Goal: Task Accomplishment & Management: Manage account settings

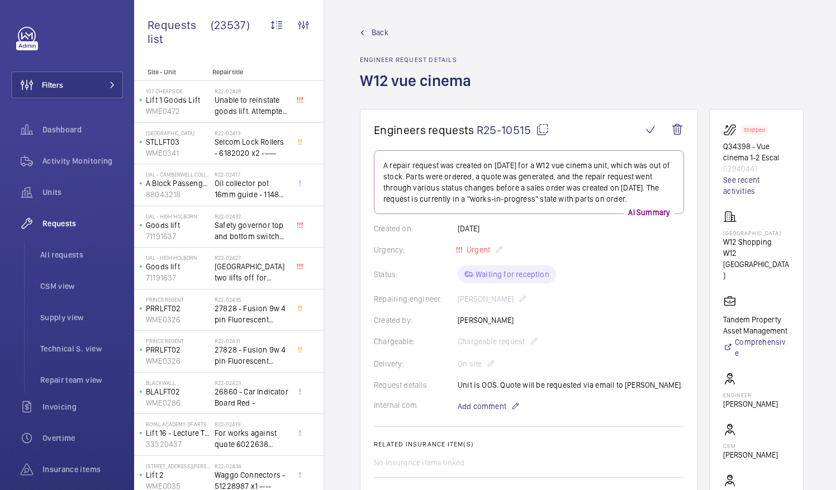
click at [541, 127] on mat-icon at bounding box center [542, 129] width 13 height 13
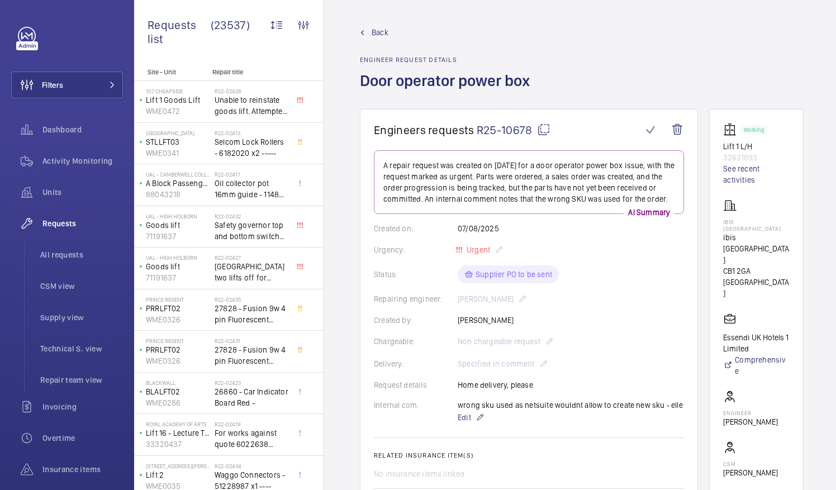
click at [540, 130] on mat-icon at bounding box center [543, 129] width 13 height 13
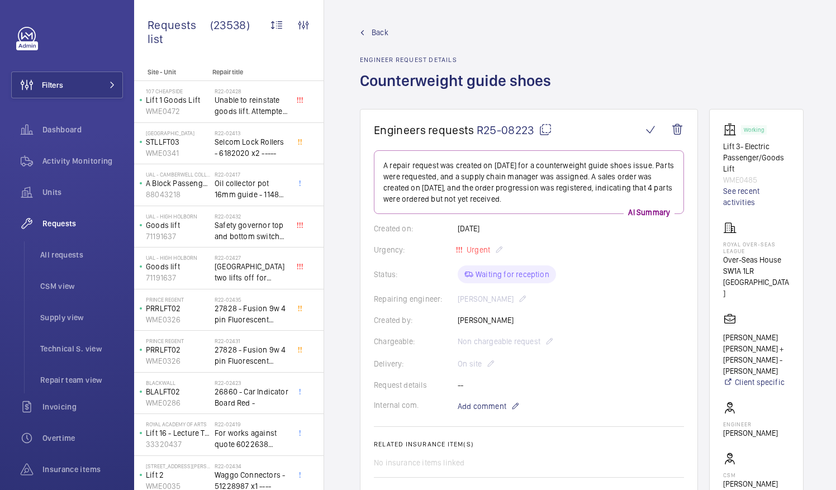
click at [547, 127] on mat-icon at bounding box center [544, 129] width 13 height 13
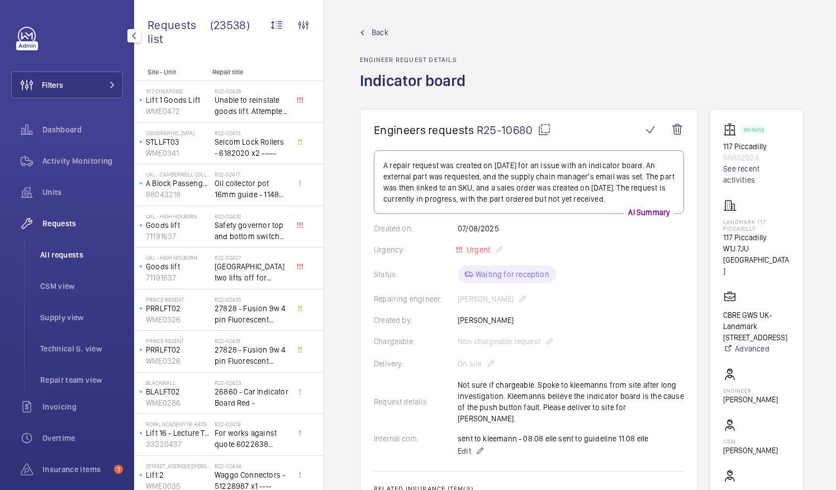
click at [68, 259] on span "All requests" at bounding box center [81, 254] width 83 height 11
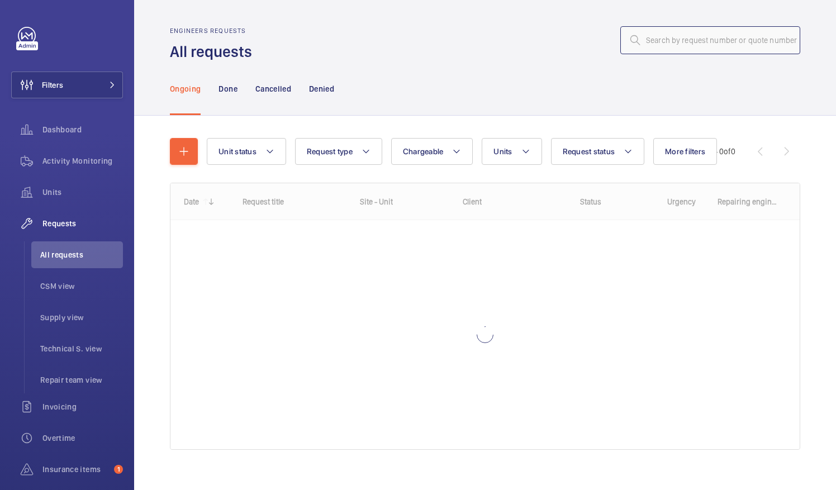
click at [655, 39] on input "text" at bounding box center [710, 40] width 180 height 28
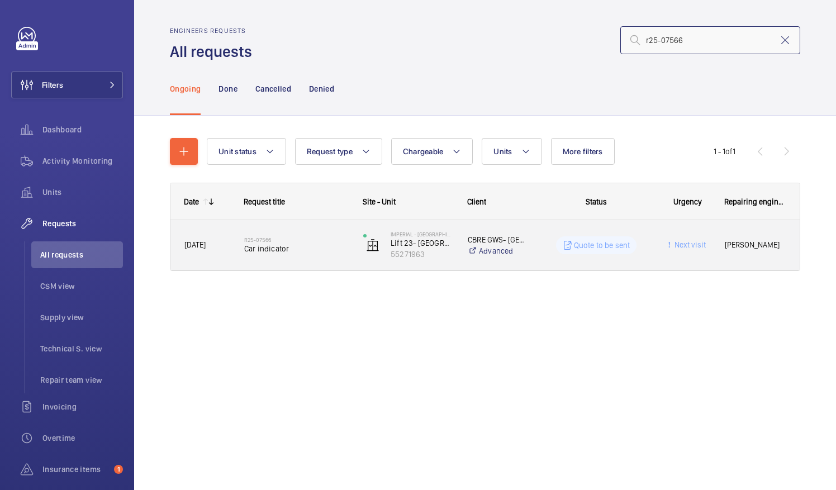
type input "r25-07566"
click at [274, 252] on span "Car indicator" at bounding box center [296, 248] width 104 height 11
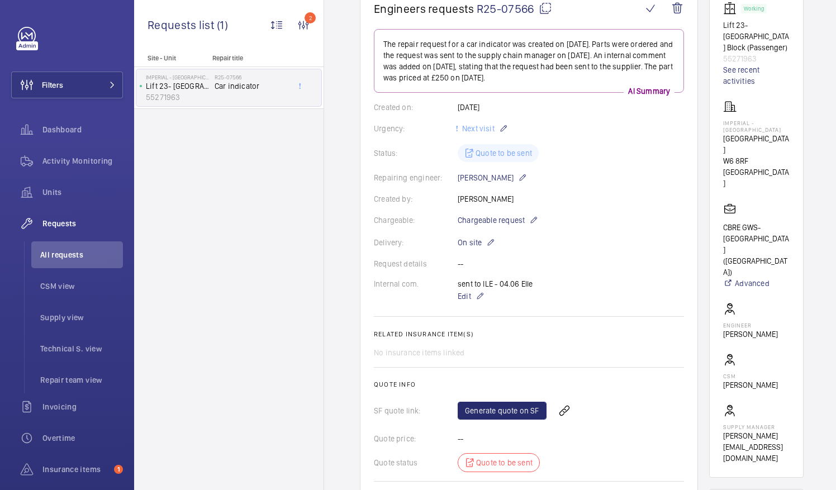
scroll to position [112, 0]
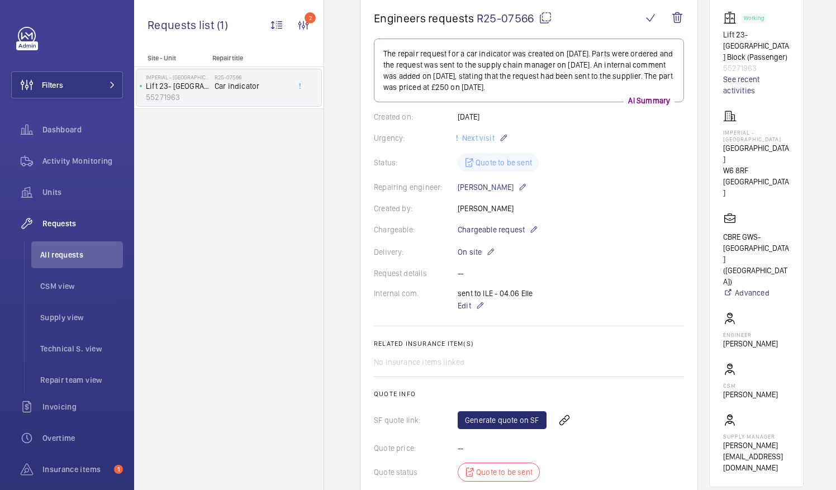
click at [545, 18] on mat-icon at bounding box center [544, 17] width 13 height 13
click at [470, 249] on p "On site" at bounding box center [475, 251] width 37 height 13
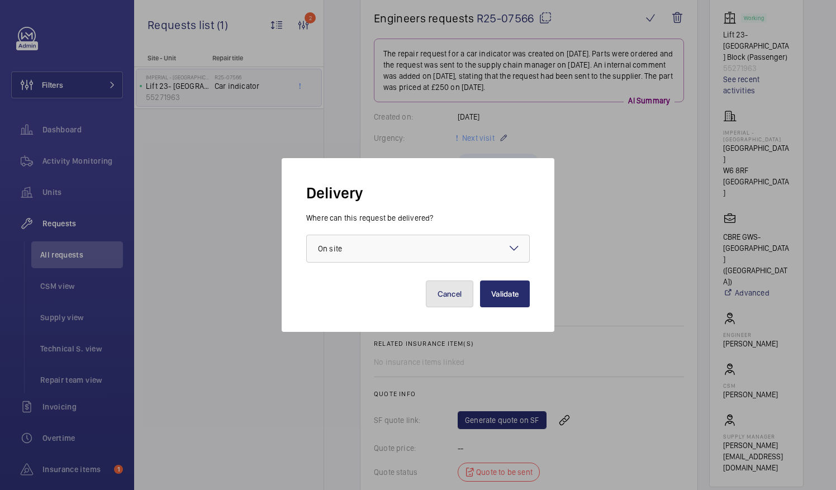
click at [451, 289] on button "Cancel" at bounding box center [450, 293] width 48 height 27
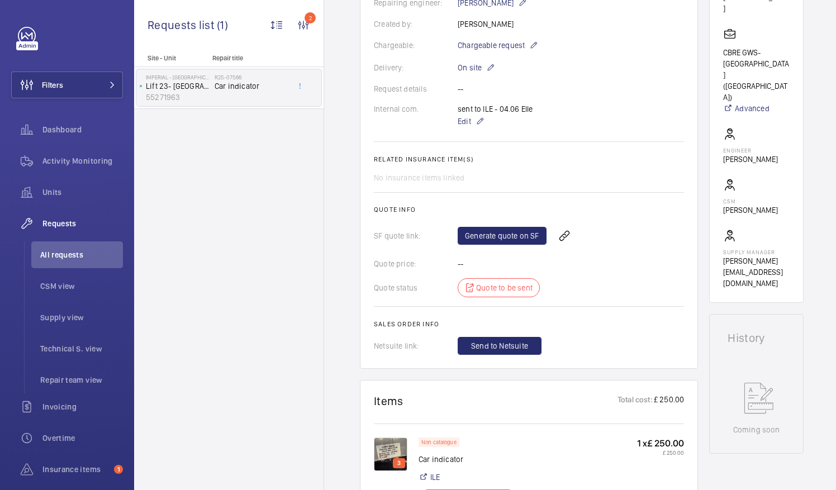
scroll to position [279, 0]
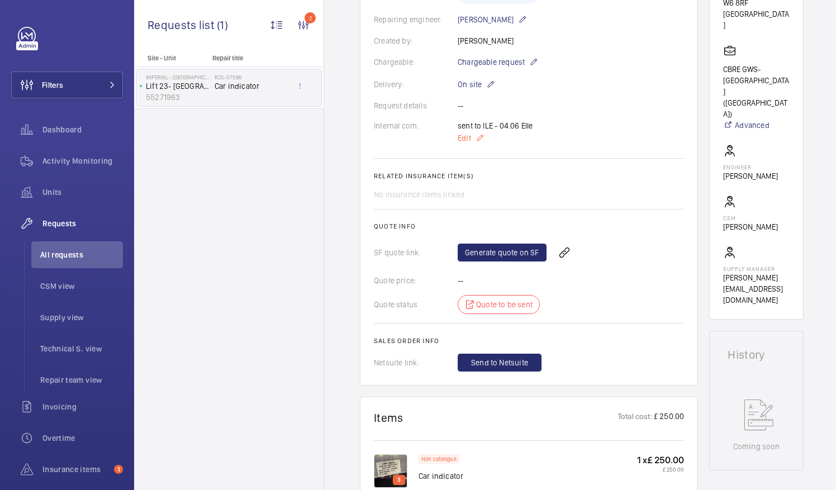
click at [467, 139] on span "Edit" at bounding box center [463, 137] width 13 height 11
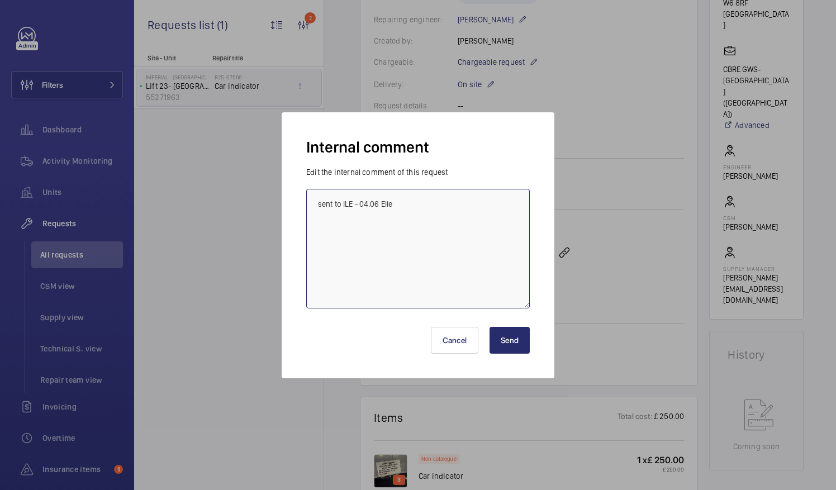
click at [323, 220] on textarea "sent to ILE - 04.06 Elle" at bounding box center [417, 249] width 223 height 120
click at [399, 203] on textarea "sent to ILE - 04.06 Elle" at bounding box center [417, 249] width 223 height 120
type textarea "sent to ILE - 04.06 Elle I slacked [PERSON_NAME] and [PERSON_NAME] for update 1…"
click at [511, 337] on button "Send" at bounding box center [509, 340] width 40 height 27
